Goal: Check status

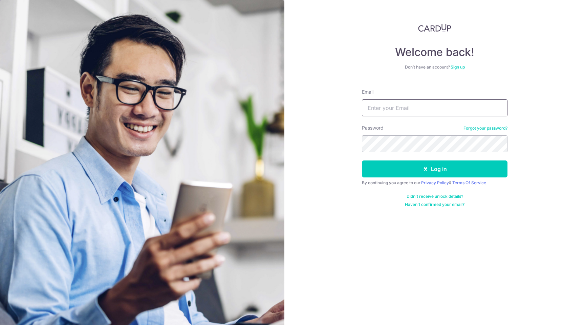
type input "[PERSON_NAME][EMAIL_ADDRESS][PERSON_NAME][DOMAIN_NAME]"
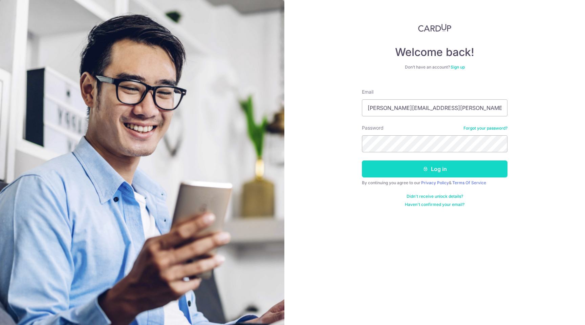
click at [406, 164] on button "Log in" at bounding box center [435, 168] width 146 height 17
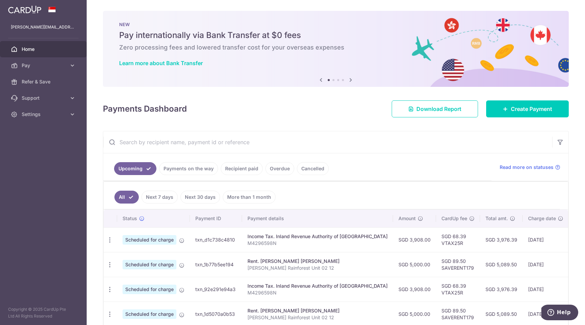
click at [244, 167] on link "Recipient paid" at bounding box center [242, 168] width 42 height 13
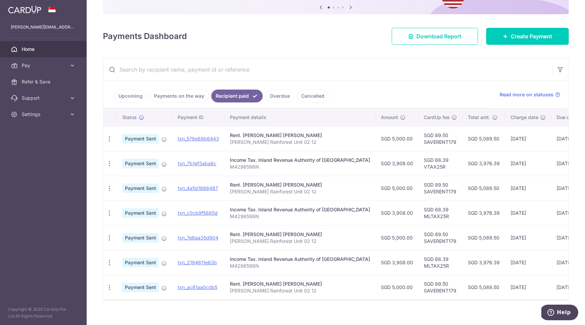
scroll to position [80, 0]
